Goal: Complete application form

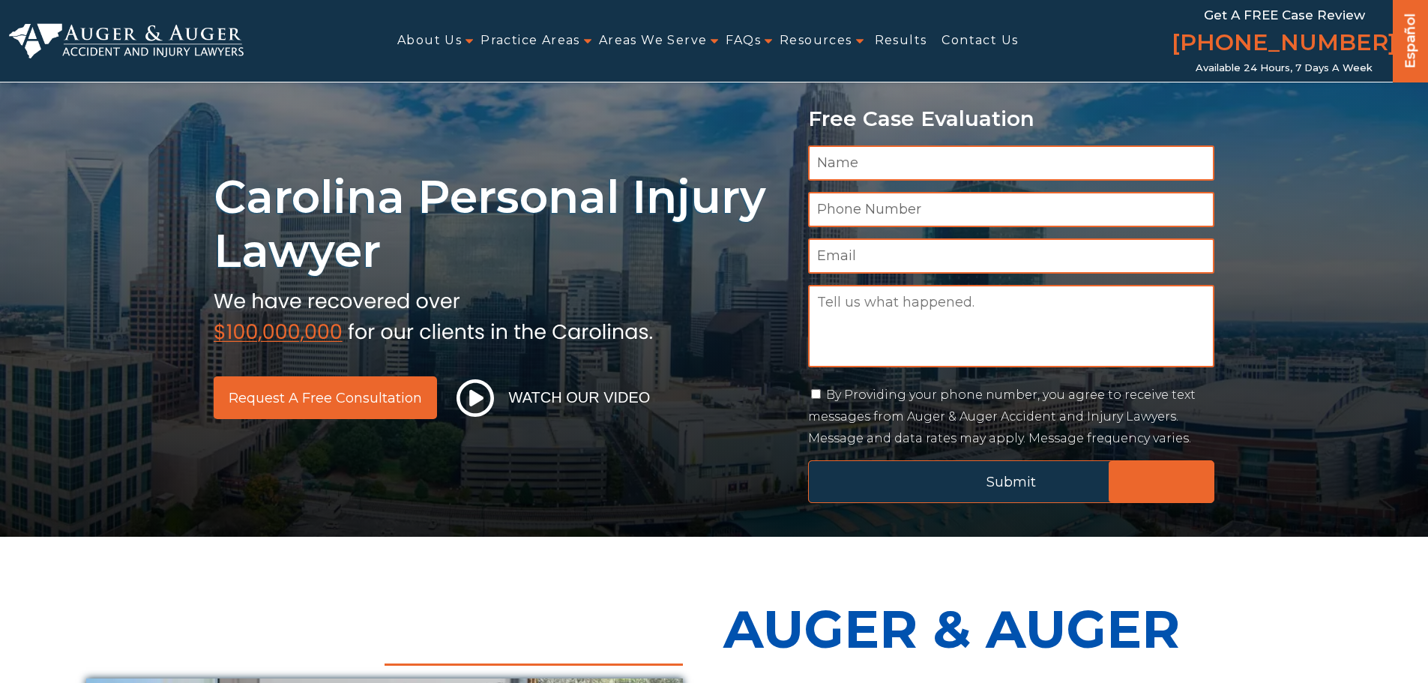
click at [971, 479] on input "Submit" at bounding box center [1011, 481] width 407 height 43
click at [989, 481] on input "Submit" at bounding box center [1011, 481] width 407 height 43
click at [1145, 475] on input "Submit" at bounding box center [1011, 481] width 407 height 43
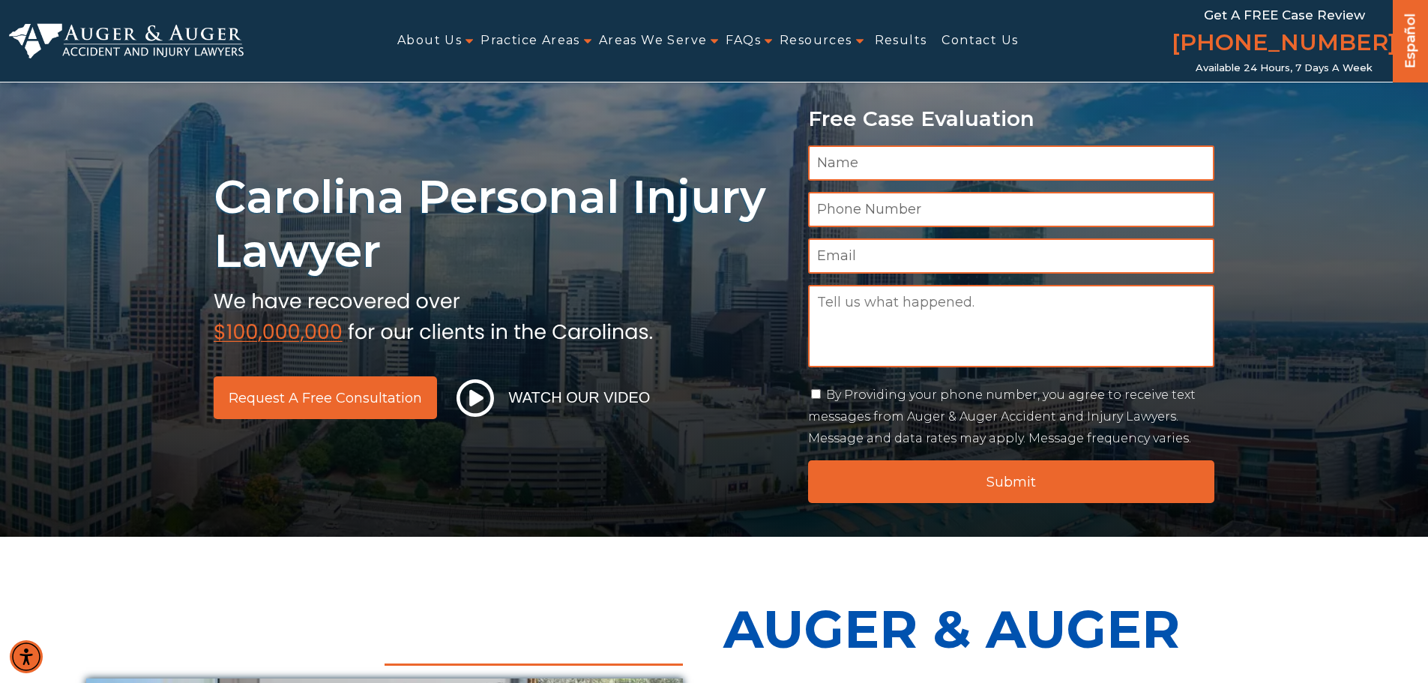
click at [903, 152] on input "Name *" at bounding box center [1011, 162] width 407 height 35
click at [893, 225] on input "Phone Number *" at bounding box center [1011, 209] width 407 height 35
click at [896, 173] on input "Name *" at bounding box center [1011, 162] width 407 height 35
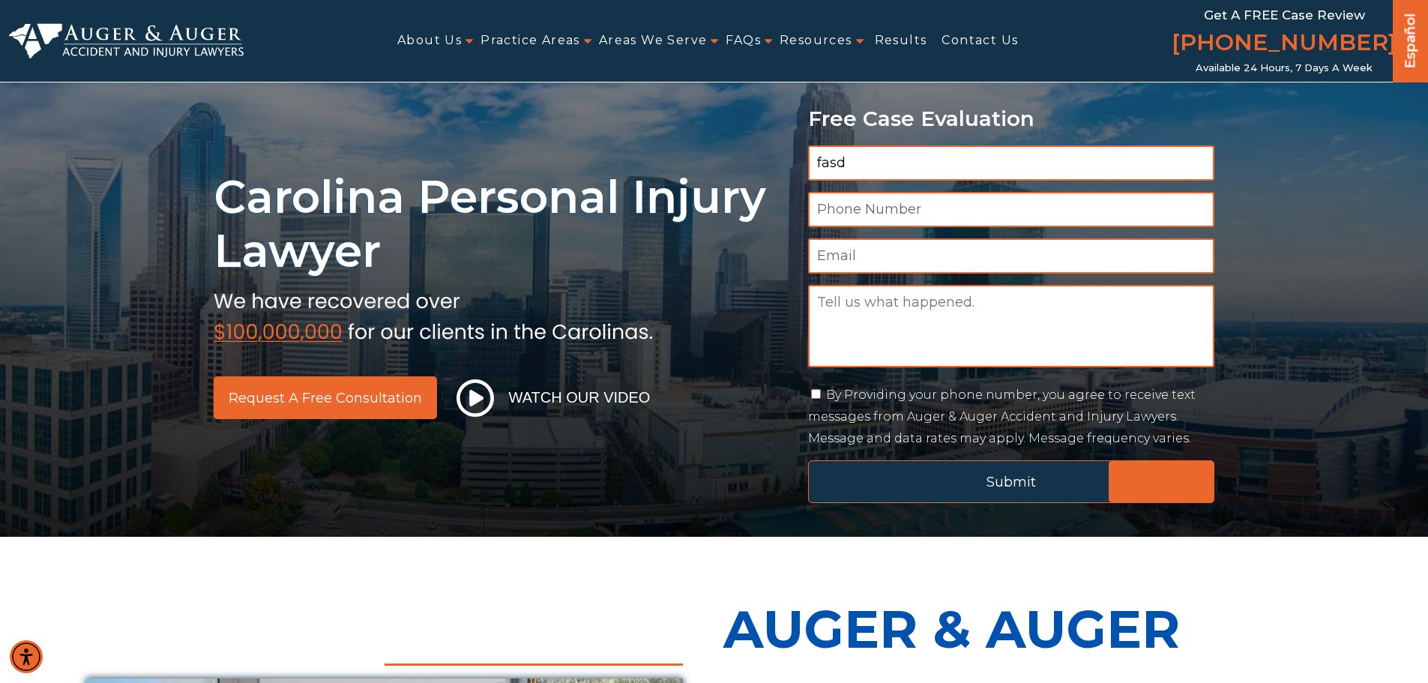
type input "fasd"
click at [948, 482] on input "Submit" at bounding box center [1011, 481] width 407 height 43
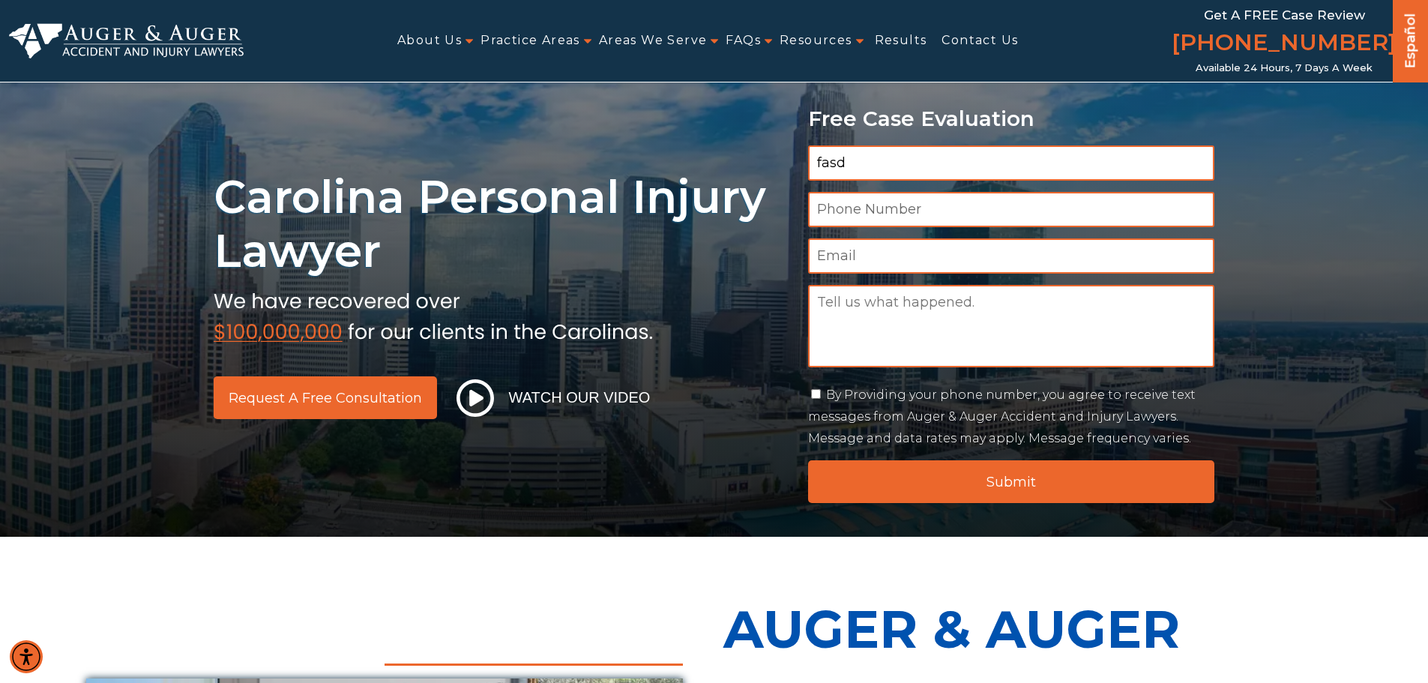
click at [817, 393] on input "By Providing your phone number, you agree to receive text messages from Auger &…" at bounding box center [816, 394] width 10 height 10
checkbox input "true"
click at [865, 212] on input "Phone Number *" at bounding box center [1011, 209] width 407 height 35
click at [878, 259] on input "Email *" at bounding box center [1011, 255] width 407 height 35
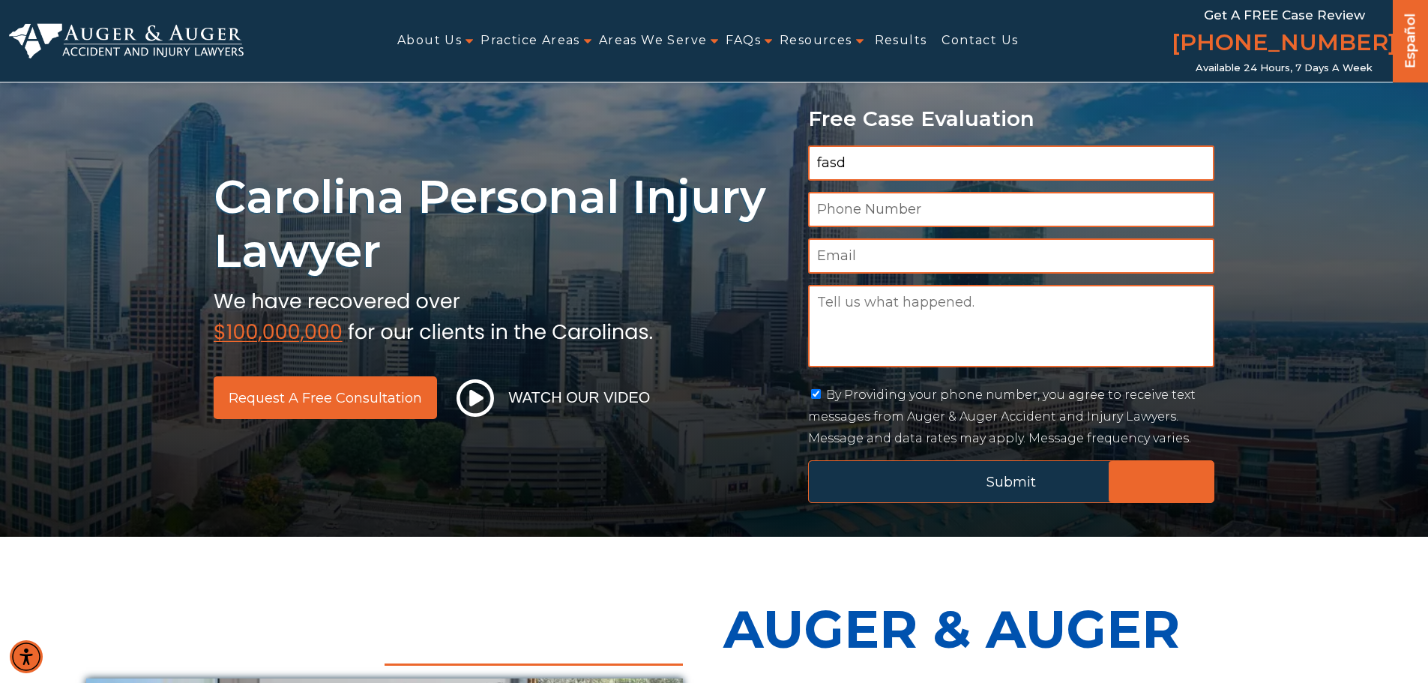
click at [908, 477] on input "Submit" at bounding box center [1011, 481] width 407 height 43
